Goal: Task Accomplishment & Management: Complete application form

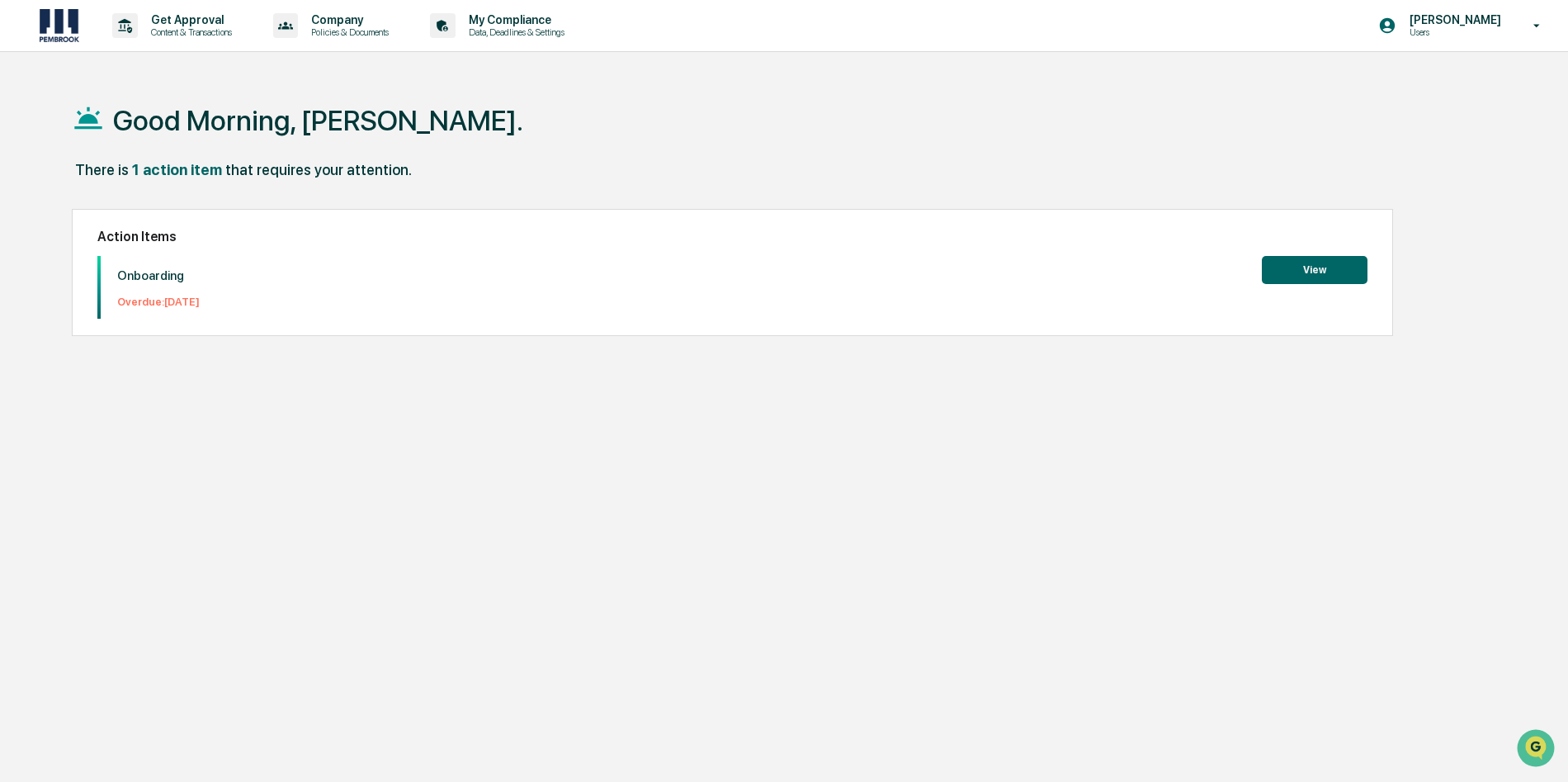
click at [1328, 260] on button "View" at bounding box center [1315, 270] width 106 height 28
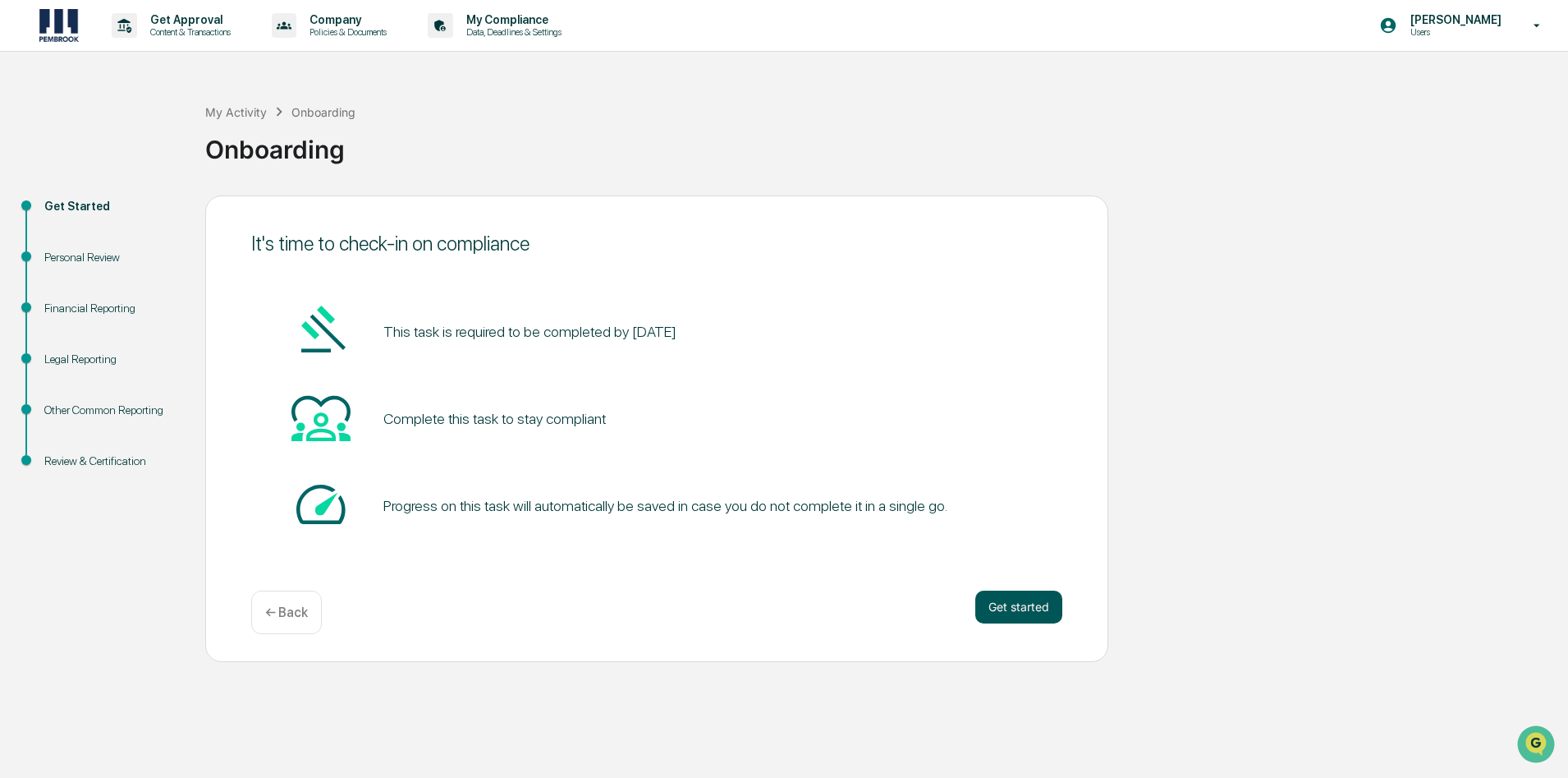
click at [1011, 612] on button "Get started" at bounding box center [1019, 607] width 87 height 32
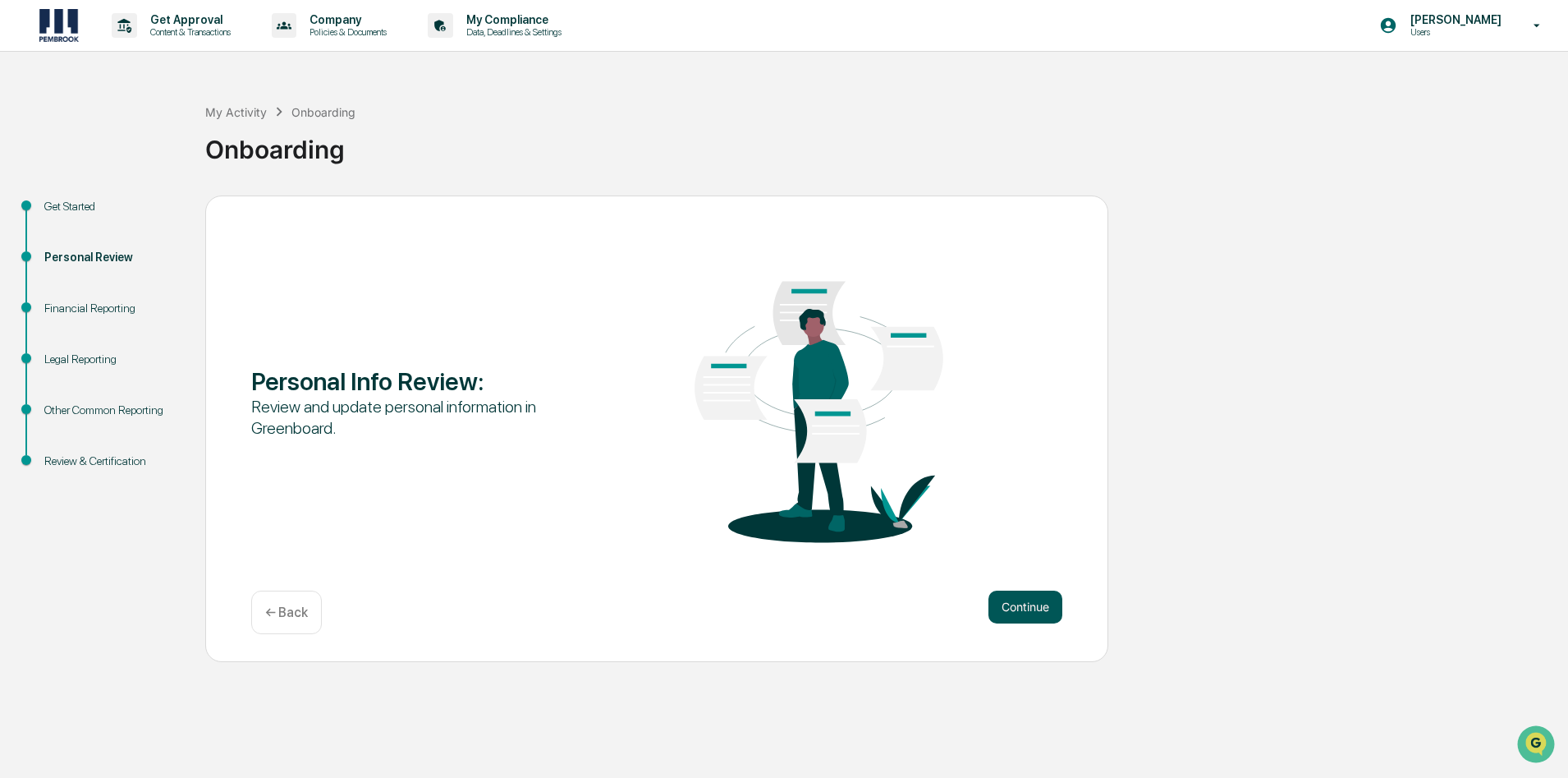
click at [1015, 608] on button "Continue" at bounding box center [1025, 607] width 73 height 32
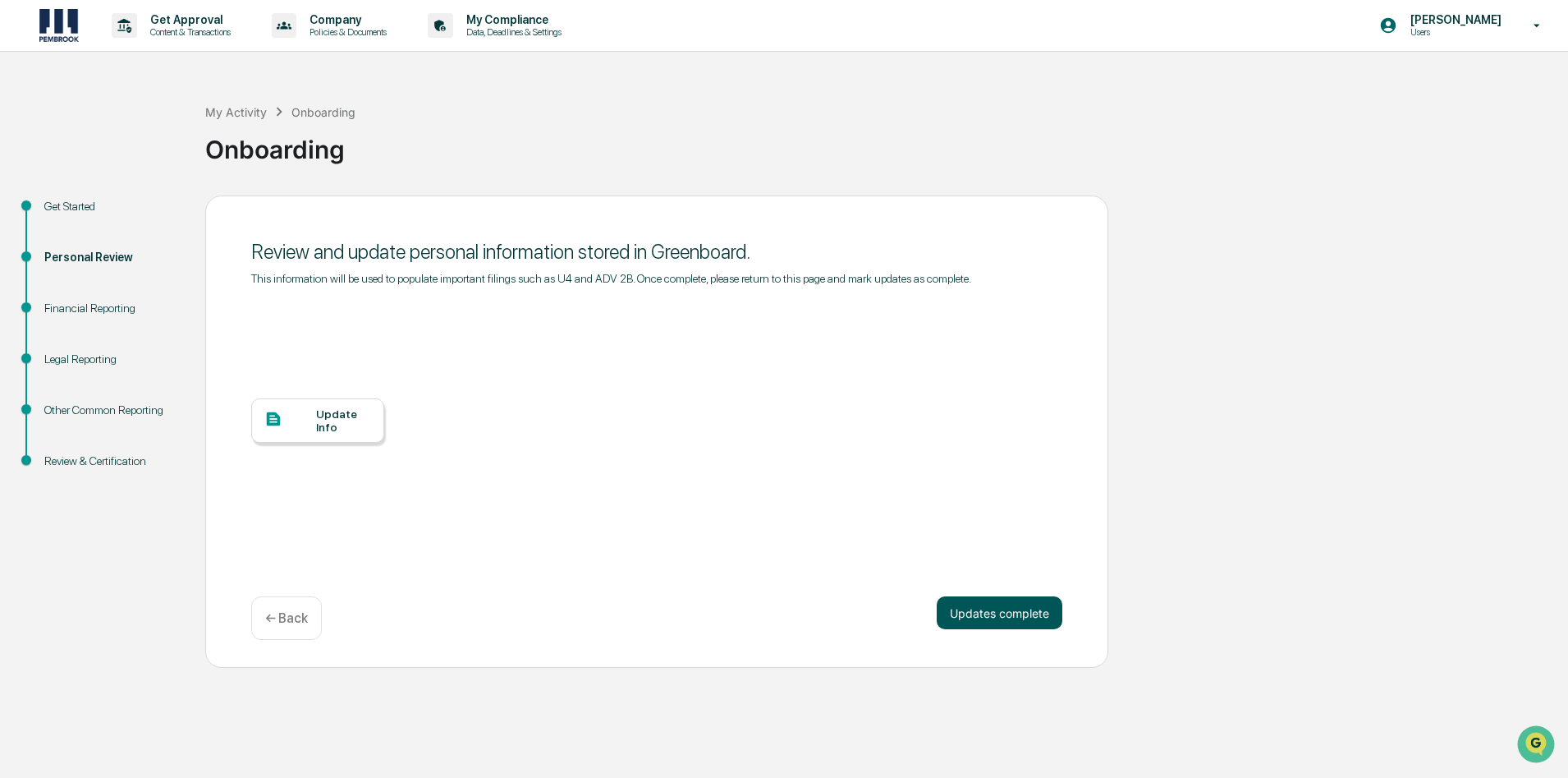
click at [967, 618] on button "Updates complete" at bounding box center [999, 612] width 126 height 32
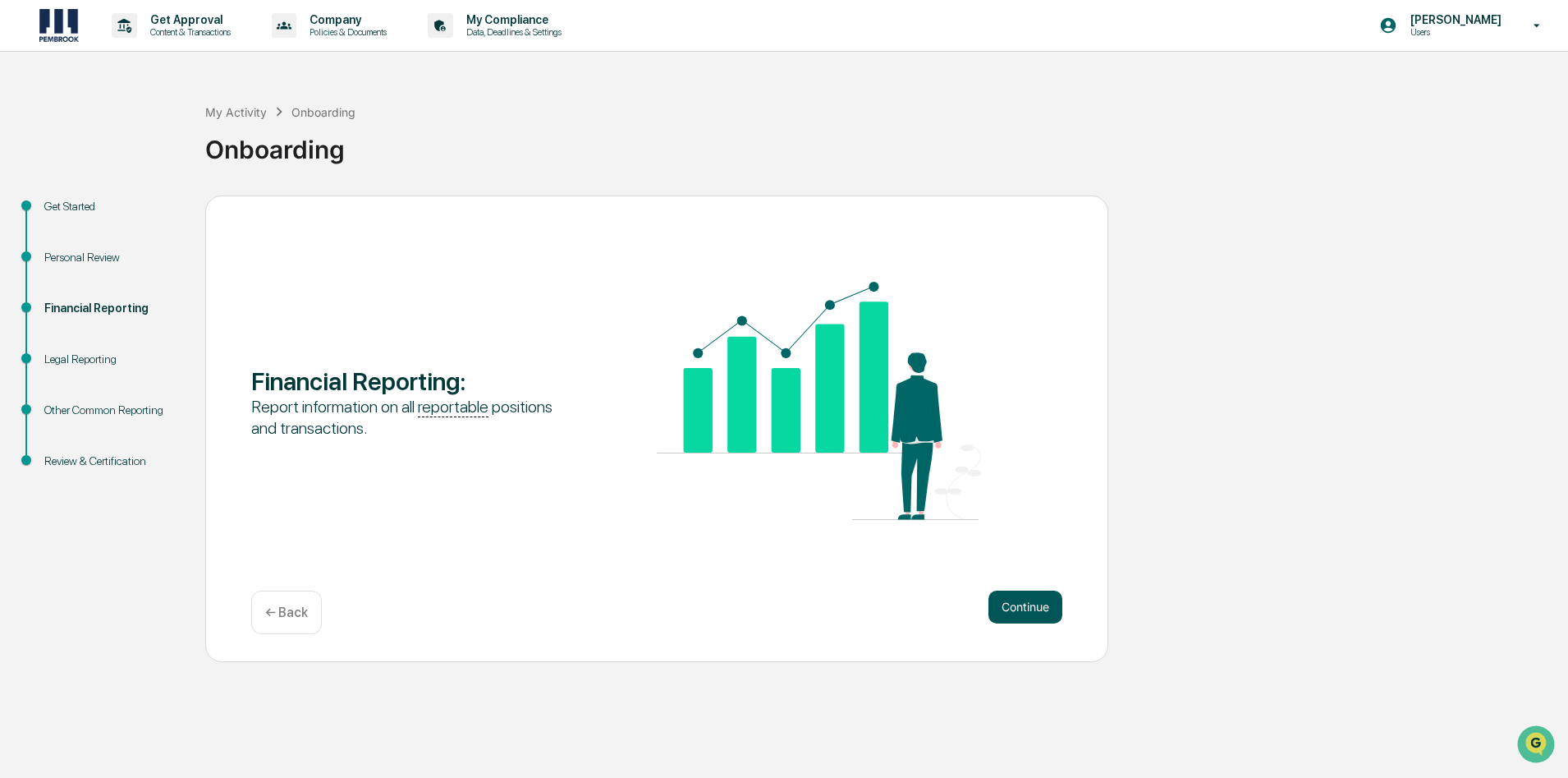
click at [1030, 610] on button "Continue" at bounding box center [1025, 607] width 73 height 32
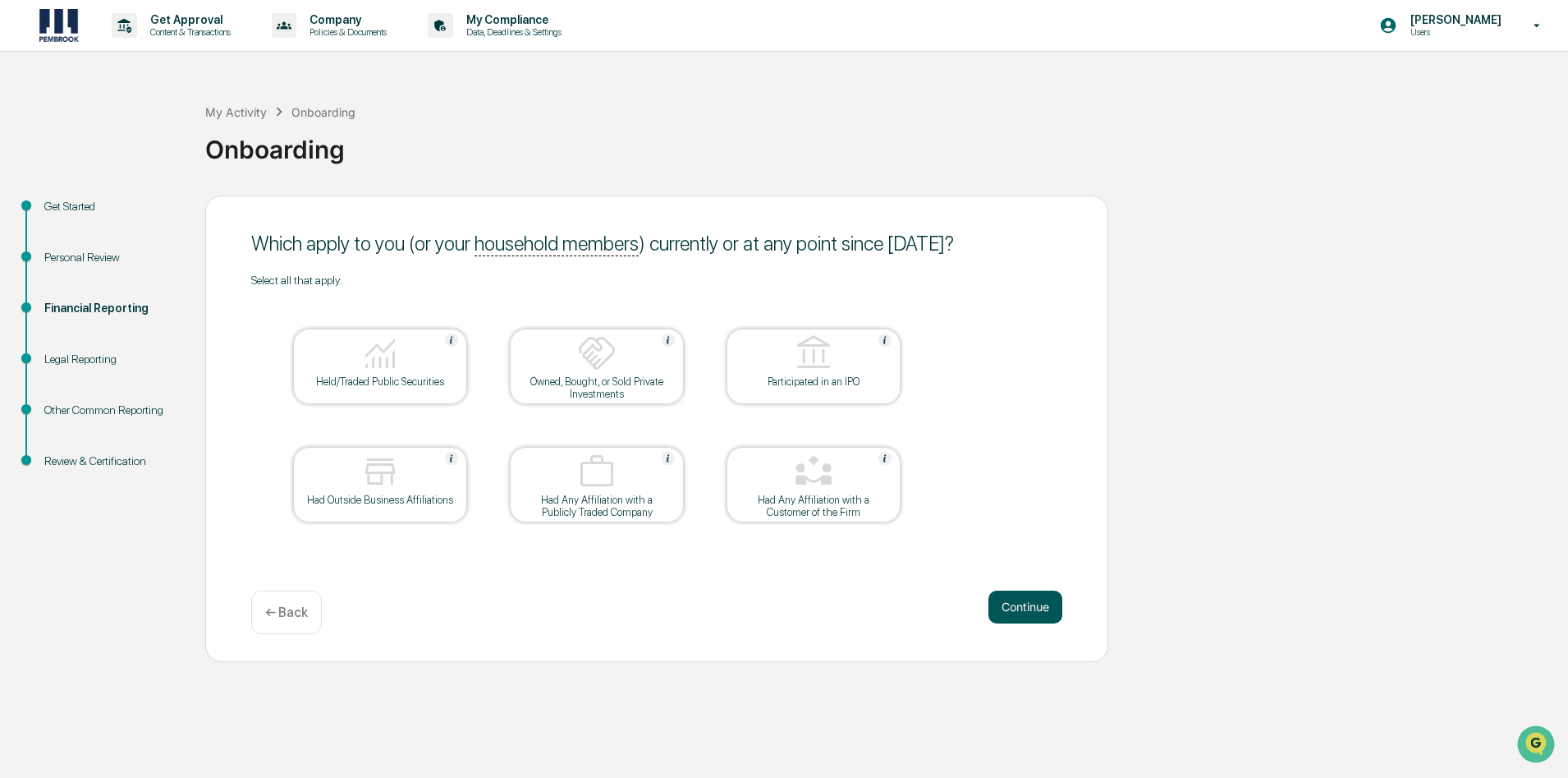
click at [1029, 613] on button "Continue" at bounding box center [1025, 607] width 73 height 32
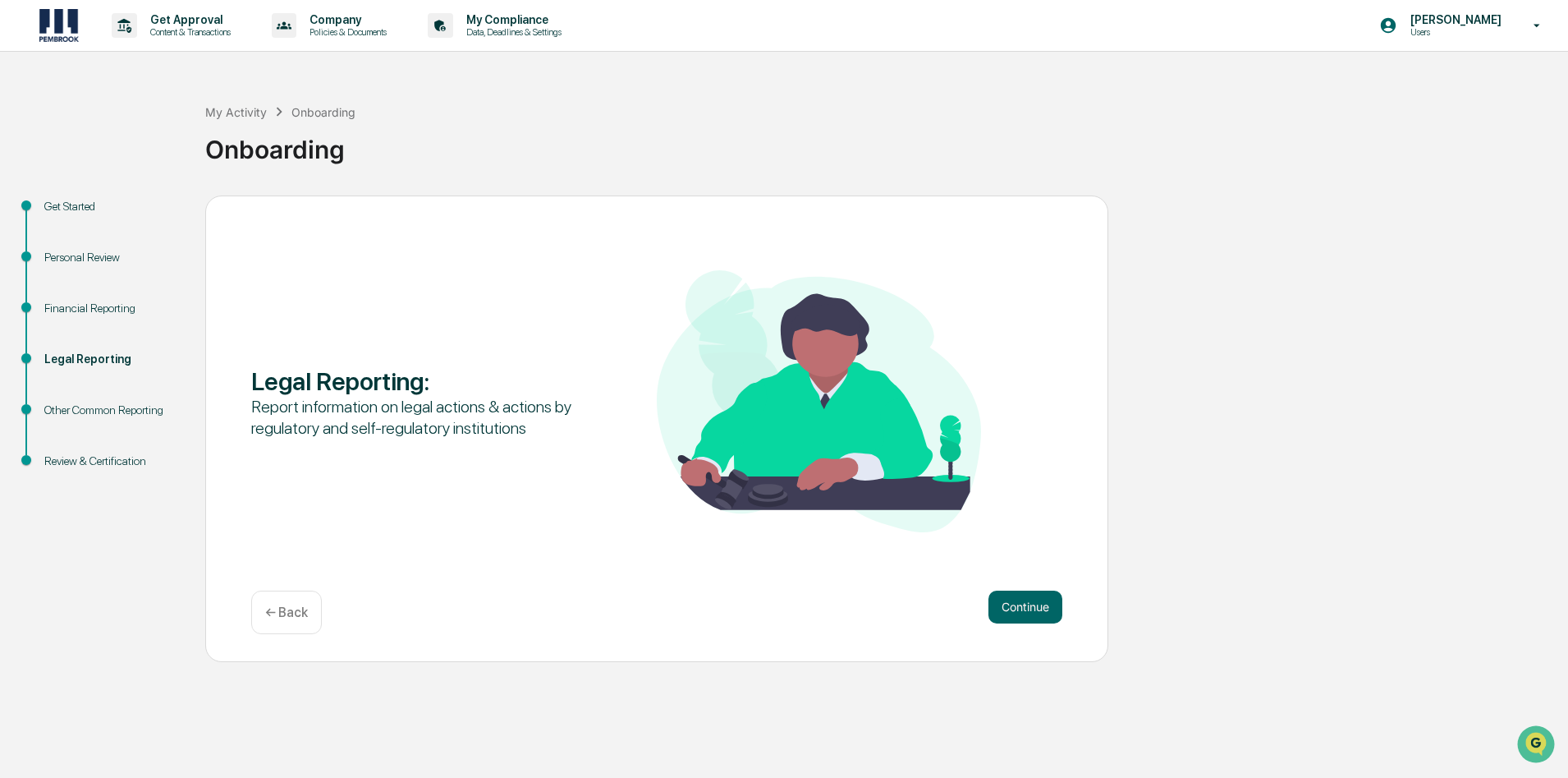
click at [1029, 613] on button "Continue" at bounding box center [1025, 607] width 73 height 32
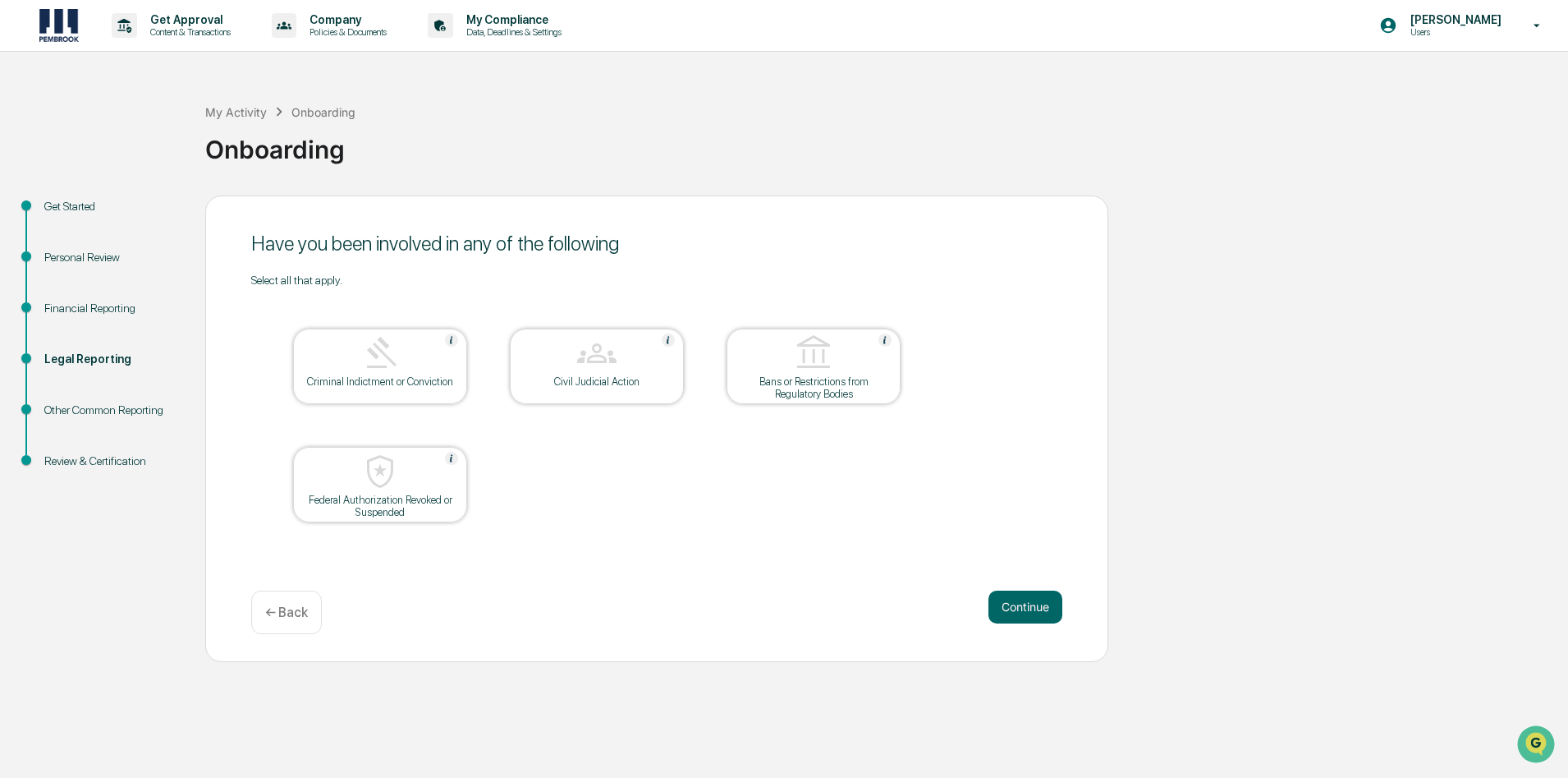
click at [1029, 613] on button "Continue" at bounding box center [1025, 607] width 73 height 32
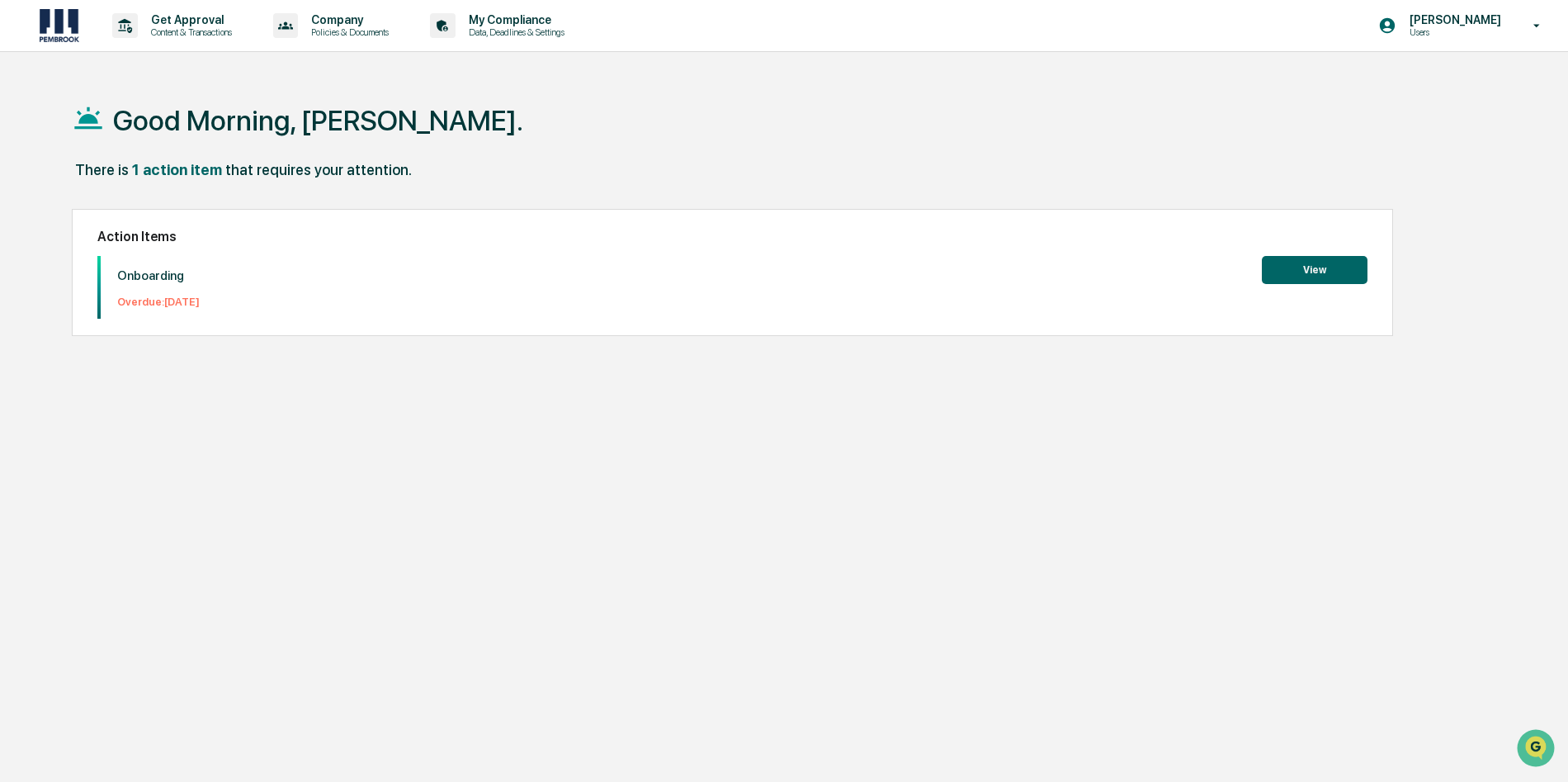
click at [1320, 263] on button "View" at bounding box center [1315, 270] width 106 height 28
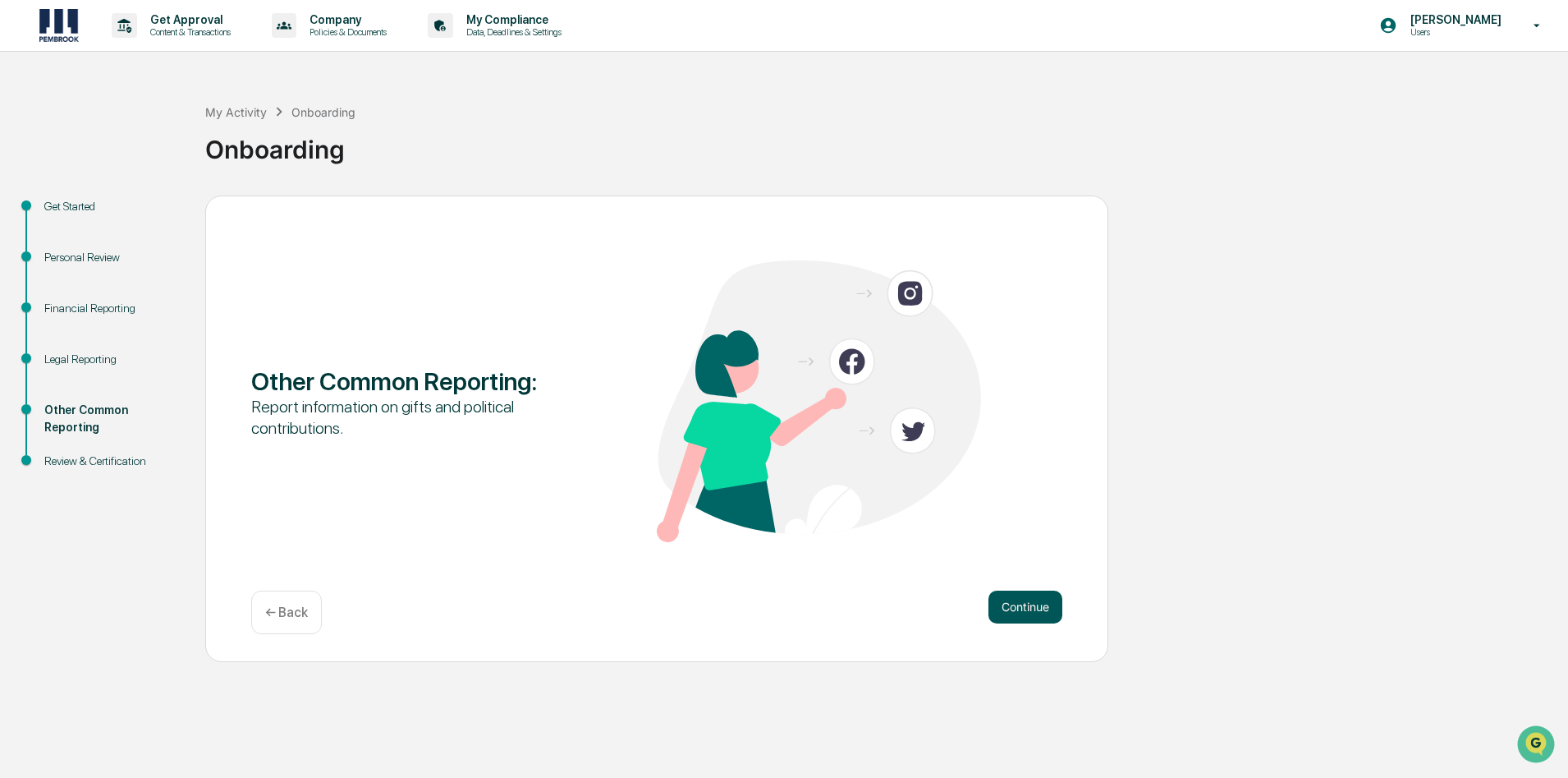
click at [1013, 602] on button "Continue" at bounding box center [1025, 607] width 73 height 32
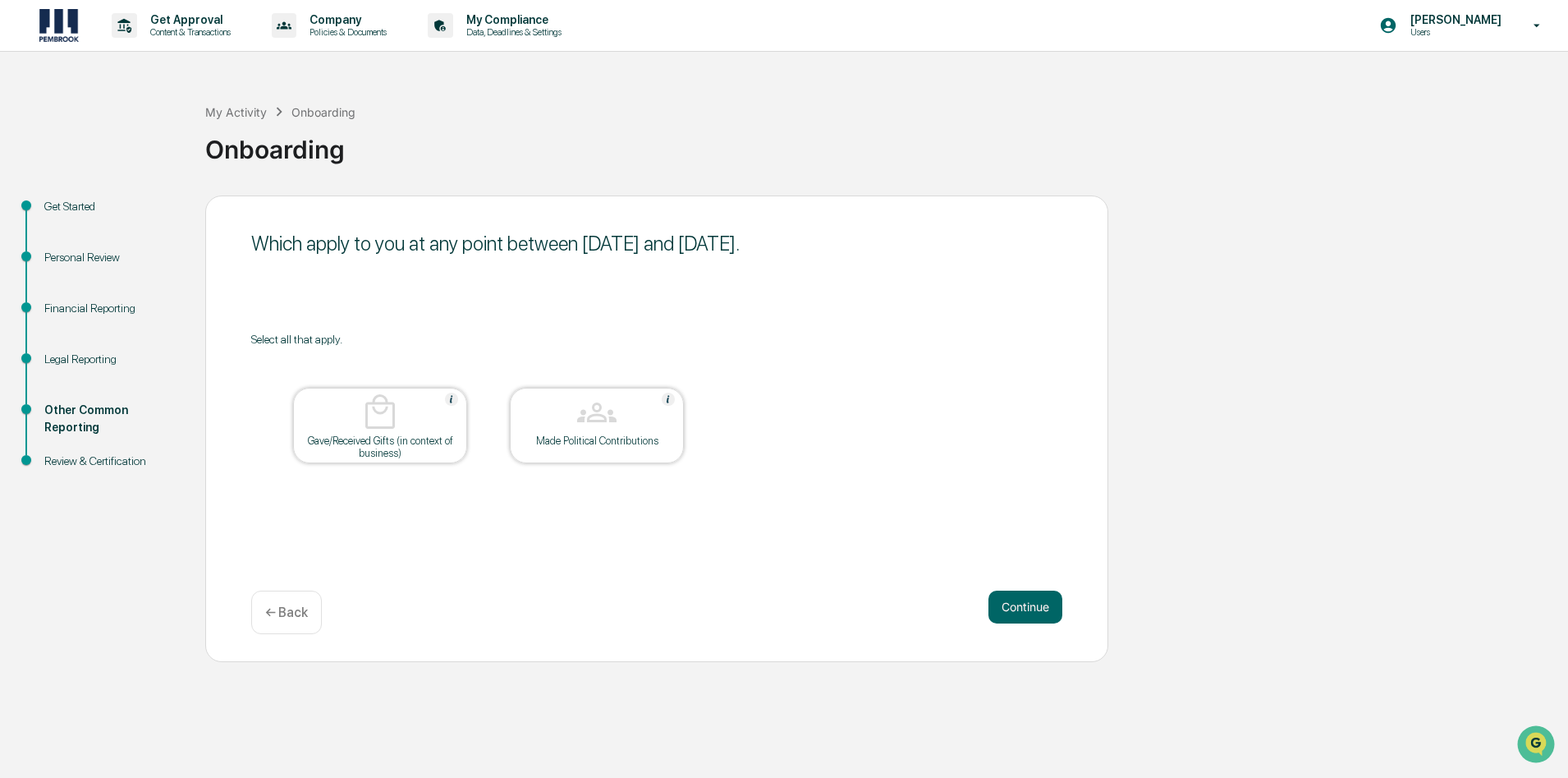
click at [421, 427] on div at bounding box center [380, 413] width 164 height 42
click at [461, 432] on div at bounding box center [380, 413] width 164 height 42
click at [1048, 616] on button "Continue" at bounding box center [1025, 607] width 73 height 32
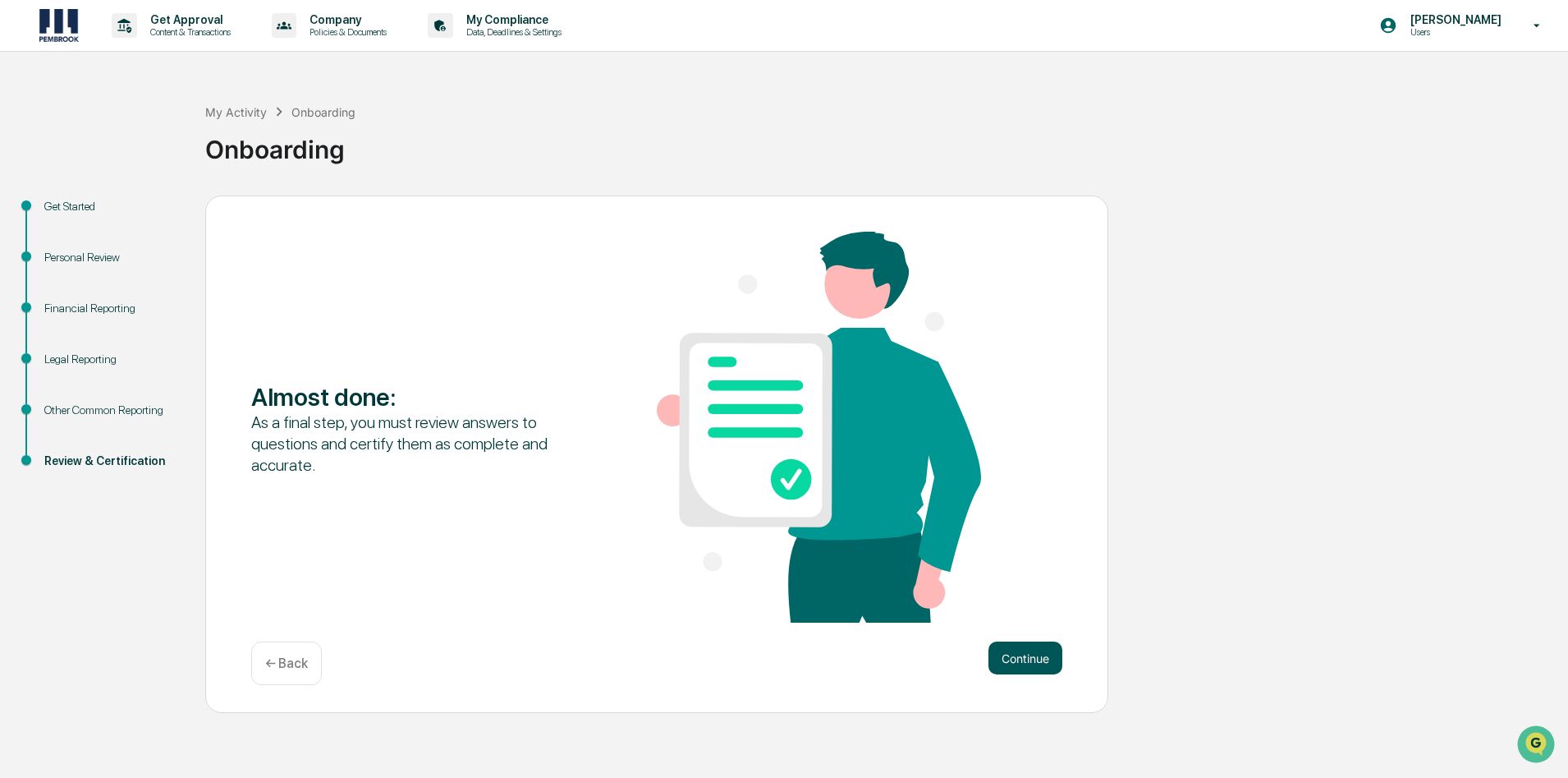
click at [1031, 659] on button "Continue" at bounding box center [1025, 657] width 73 height 32
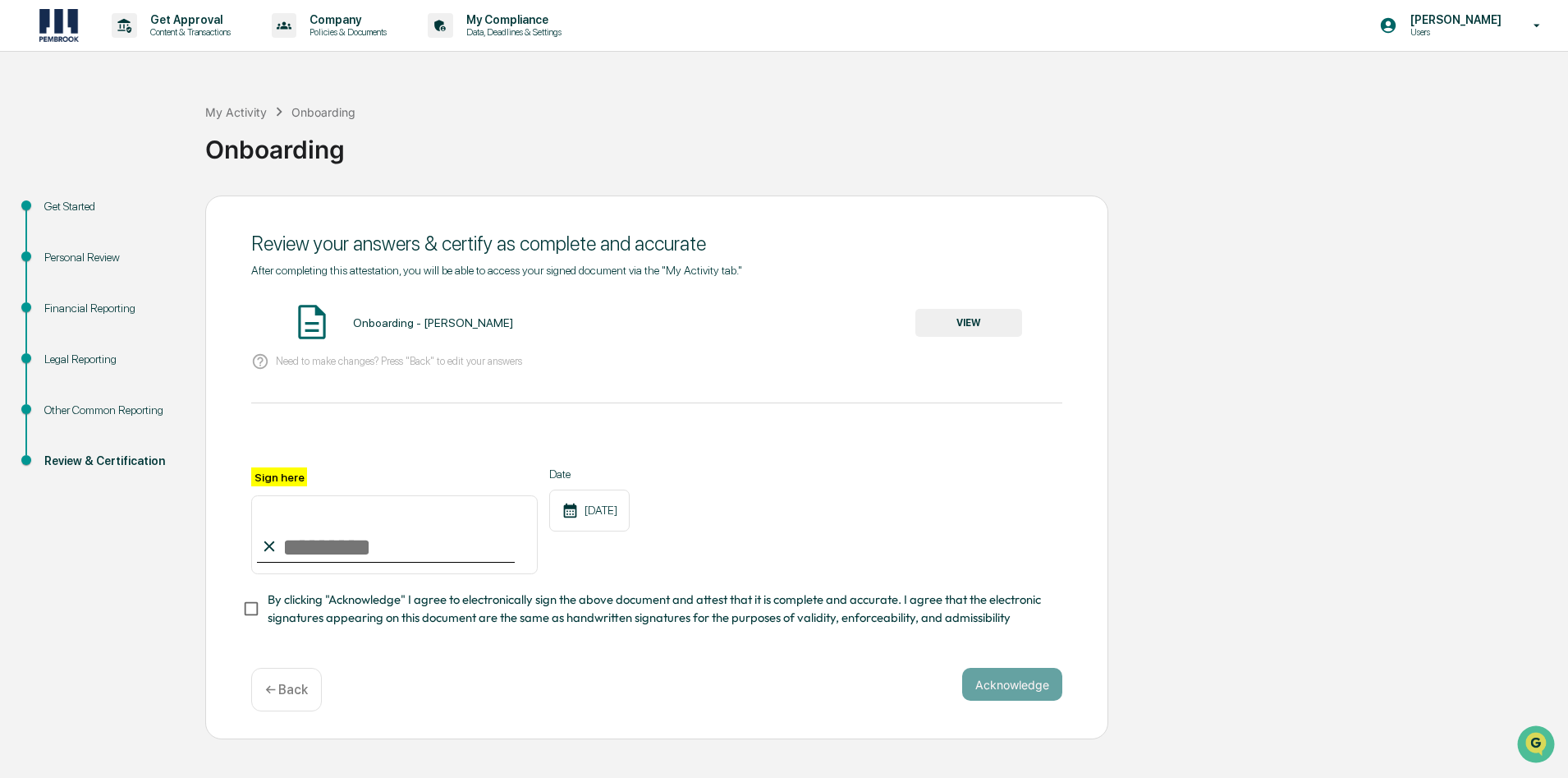
click at [431, 543] on input "Sign here" at bounding box center [394, 534] width 286 height 79
type input "**********"
click at [1007, 680] on button "Acknowledge" at bounding box center [1012, 684] width 100 height 32
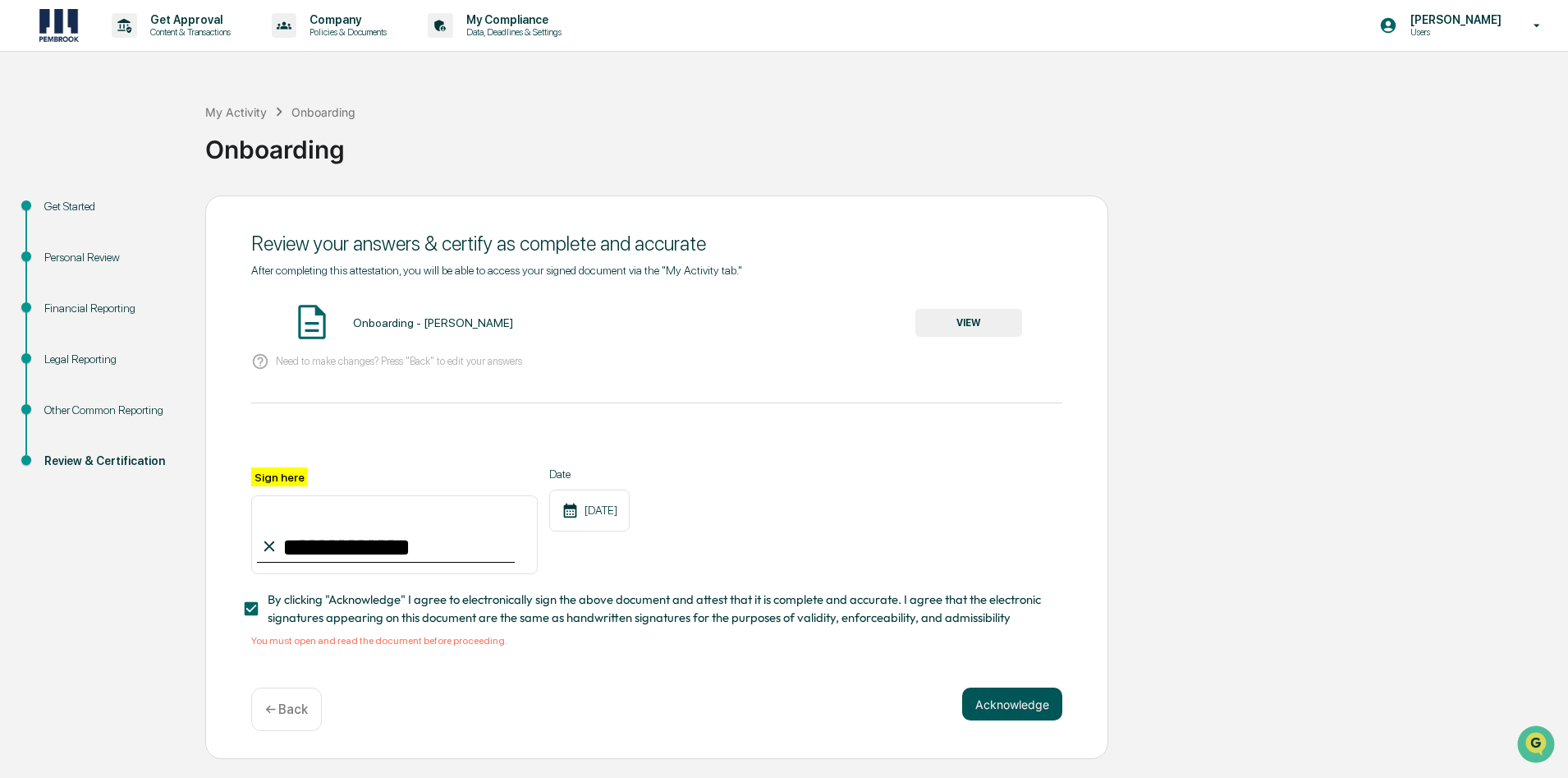
click at [1004, 707] on button "Acknowledge" at bounding box center [1012, 704] width 100 height 32
click at [1004, 711] on button "Acknowledge" at bounding box center [1012, 704] width 100 height 32
click at [988, 710] on button "Acknowledge" at bounding box center [1012, 704] width 100 height 32
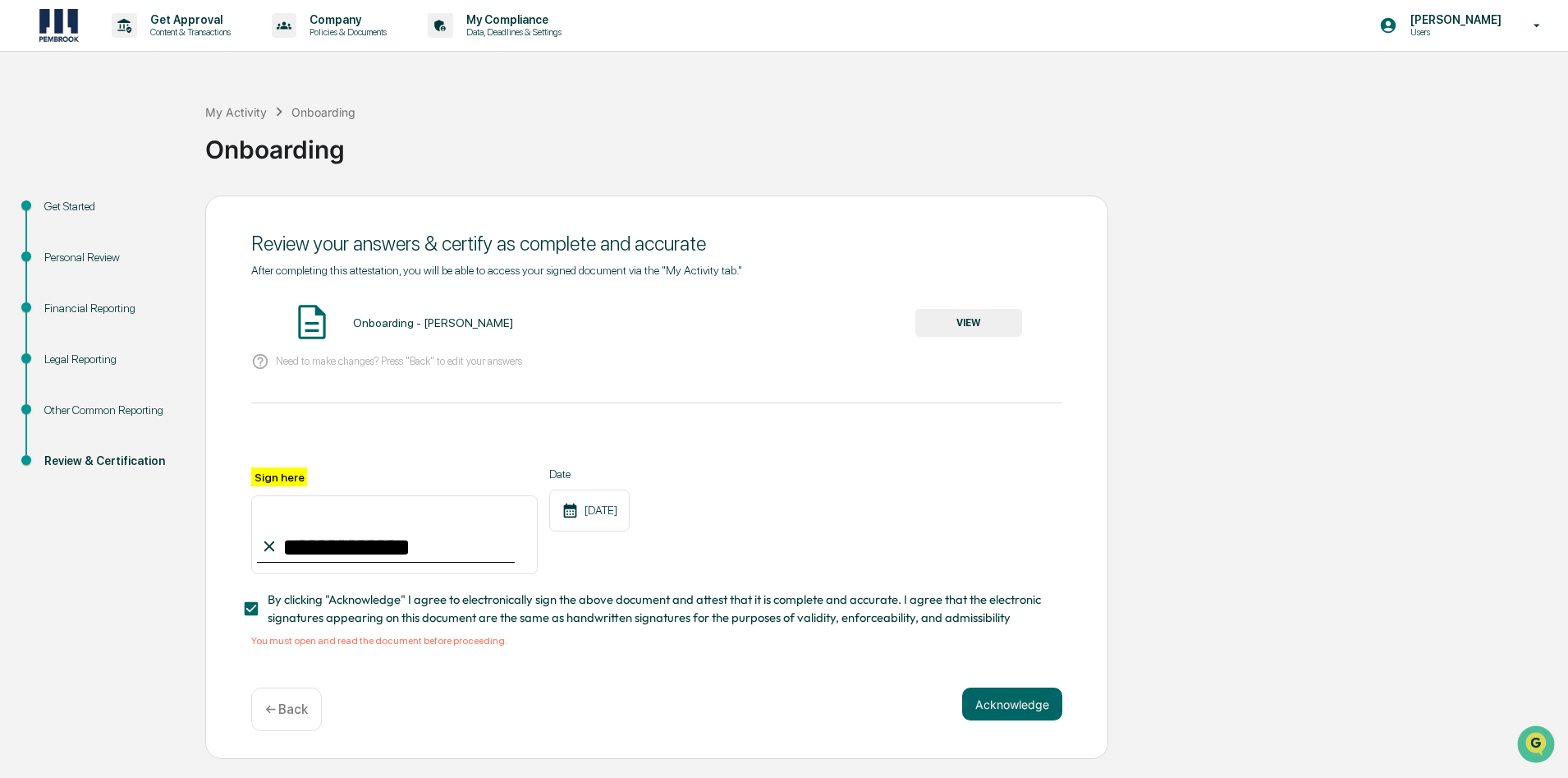
click at [731, 614] on span "By clicking "Acknowledge" I agree to electronically sign the above document and…" at bounding box center [658, 609] width 781 height 37
click at [964, 318] on button "VIEW" at bounding box center [968, 322] width 107 height 28
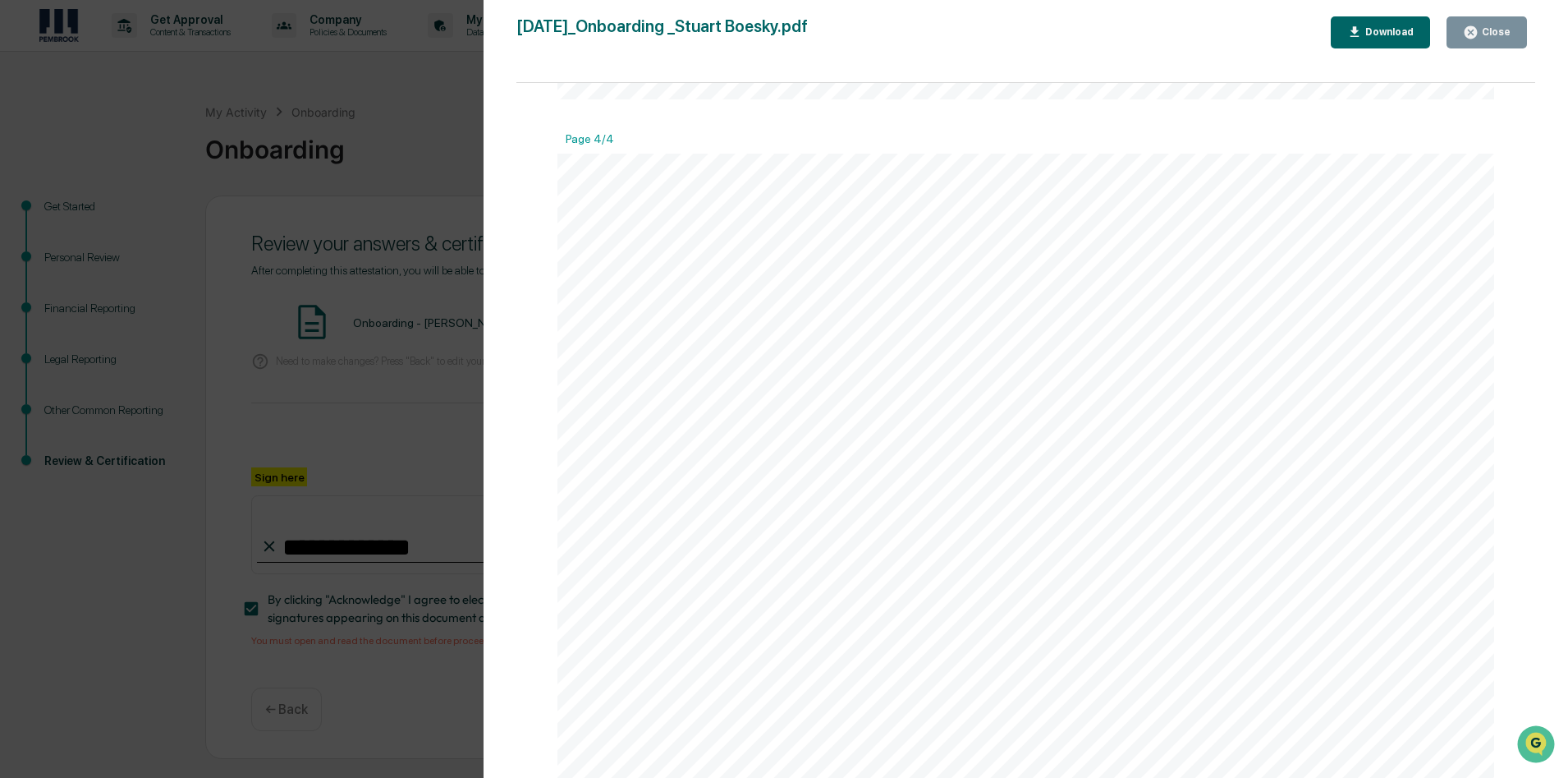
scroll to position [4807, 0]
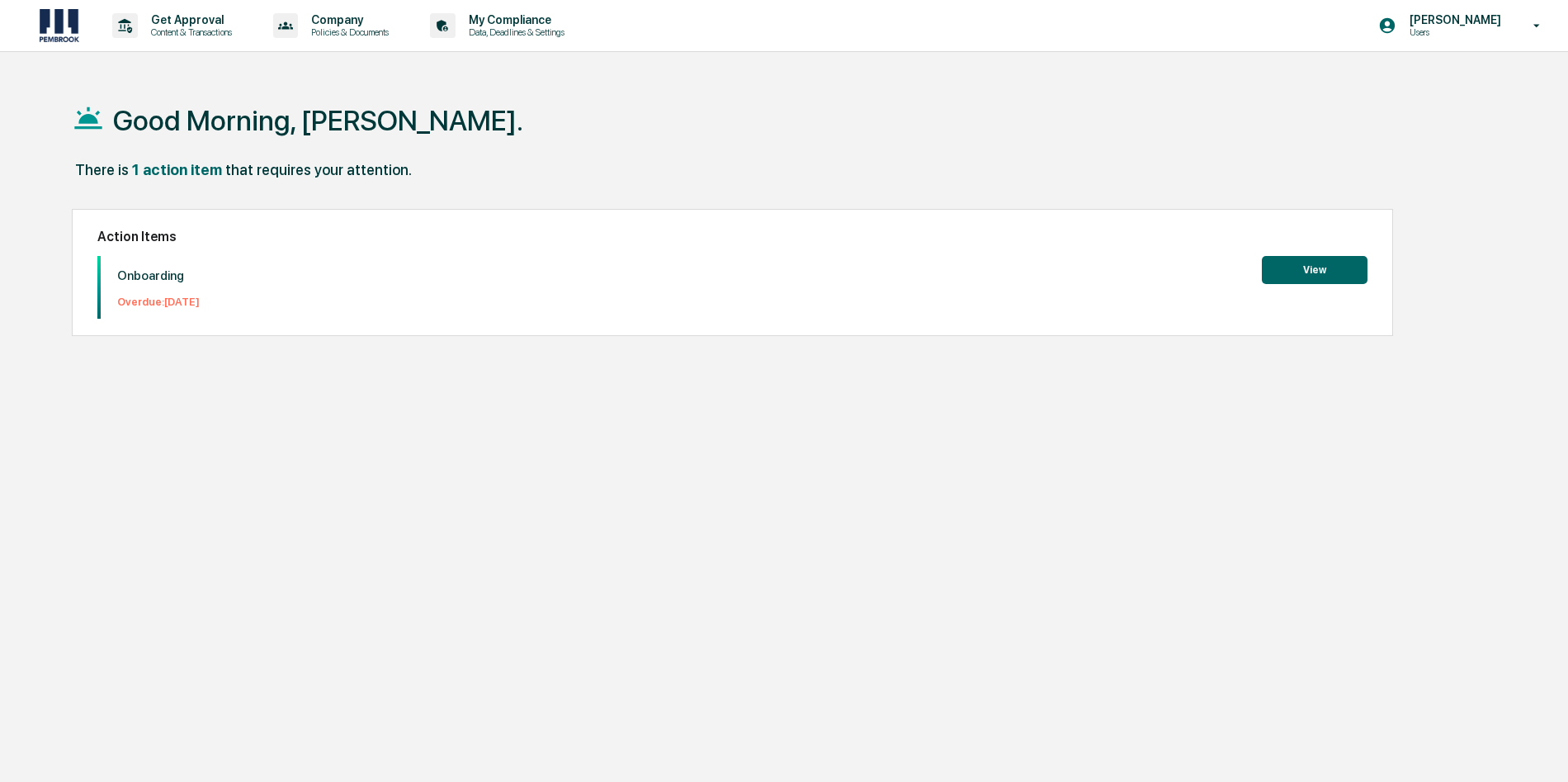
click at [1339, 262] on button "View" at bounding box center [1315, 270] width 106 height 28
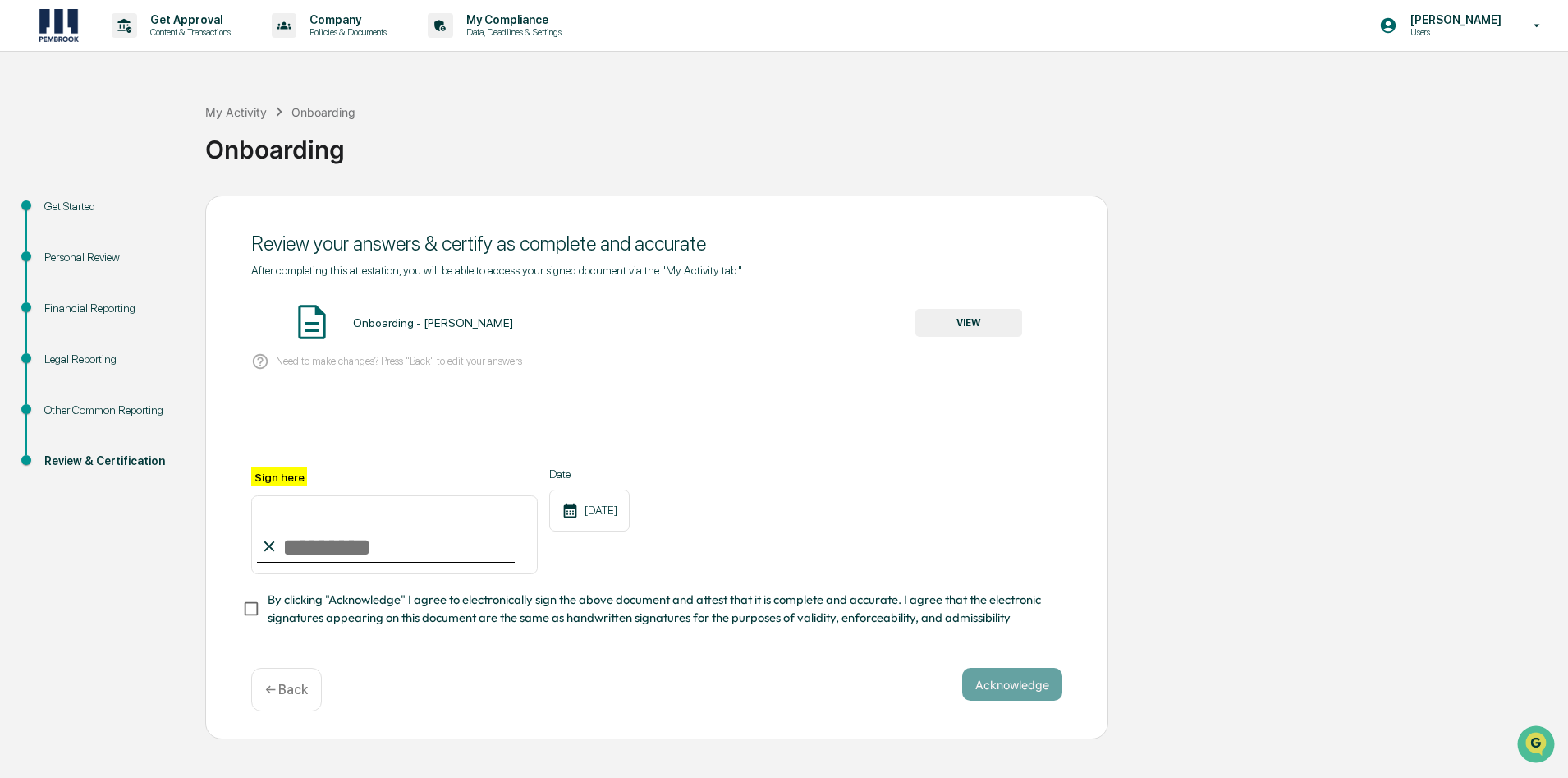
click at [382, 545] on input "Sign here" at bounding box center [394, 534] width 286 height 79
type input "**********"
click at [1012, 695] on button "Acknowledge" at bounding box center [1012, 684] width 100 height 32
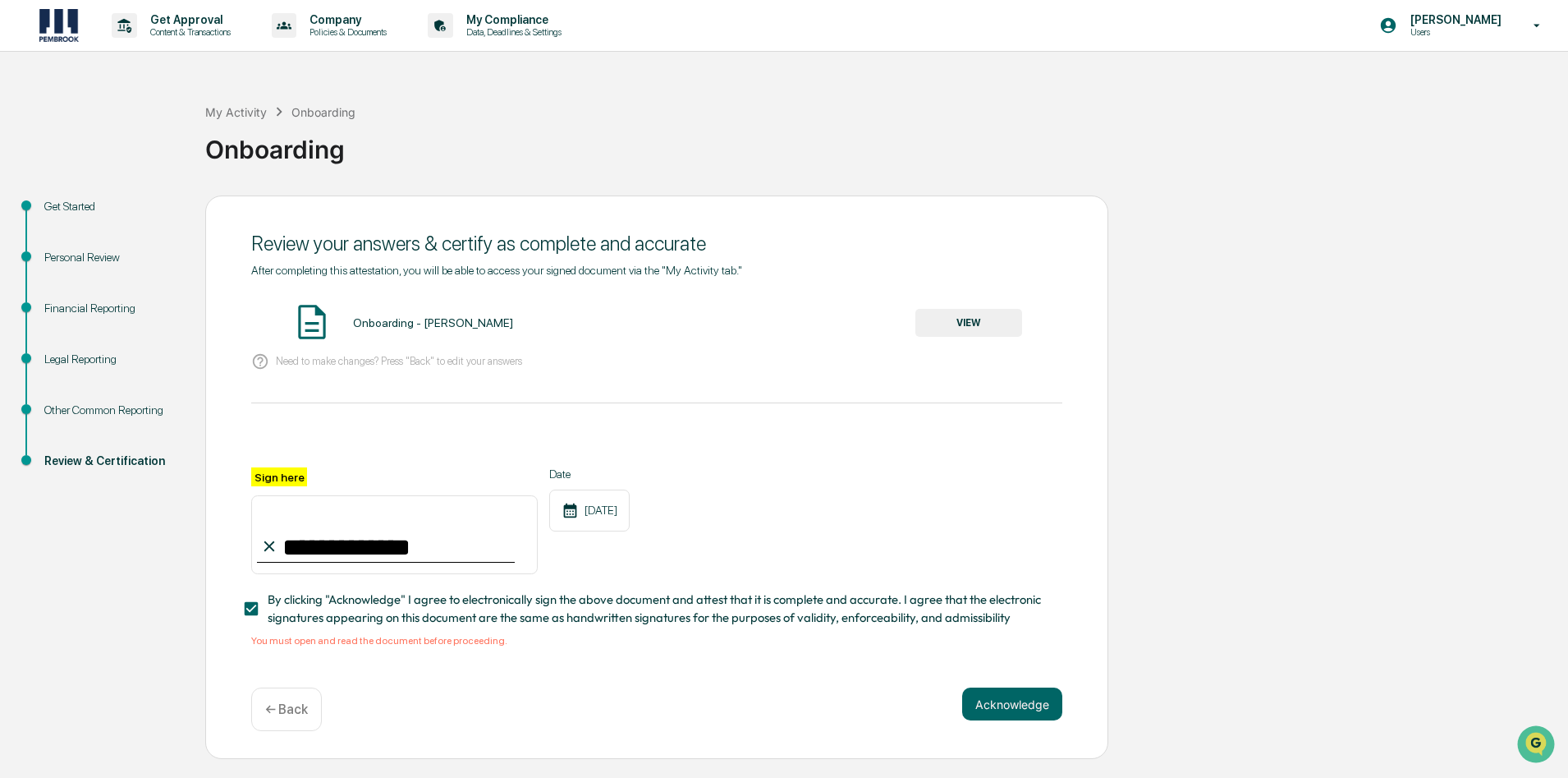
click at [938, 330] on button "VIEW" at bounding box center [968, 322] width 107 height 28
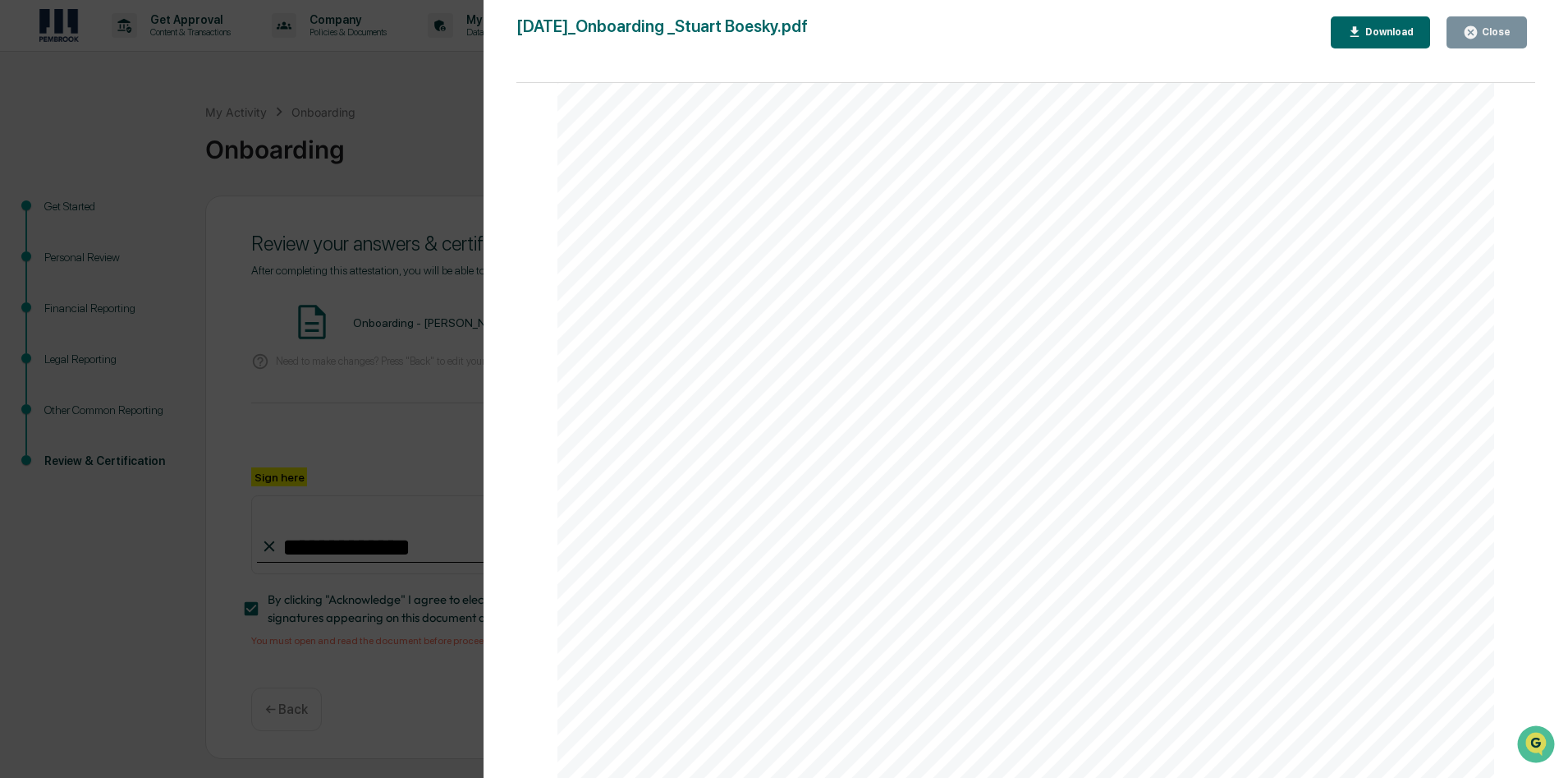
scroll to position [4807, 0]
click at [1489, 30] on div "Close" at bounding box center [1494, 32] width 32 height 11
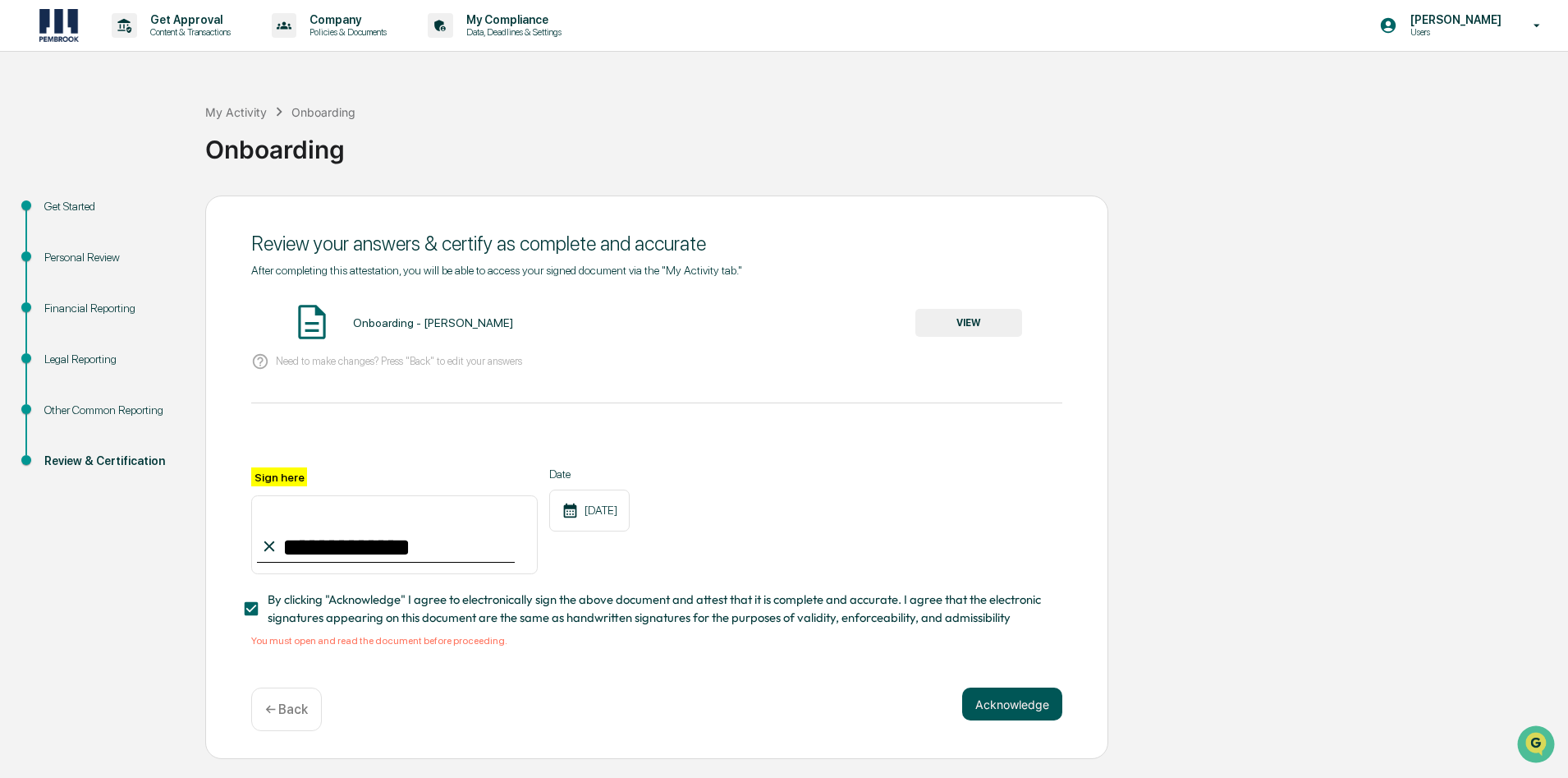
click at [1022, 703] on button "Acknowledge" at bounding box center [1012, 704] width 100 height 32
